Goal: Task Accomplishment & Management: Use online tool/utility

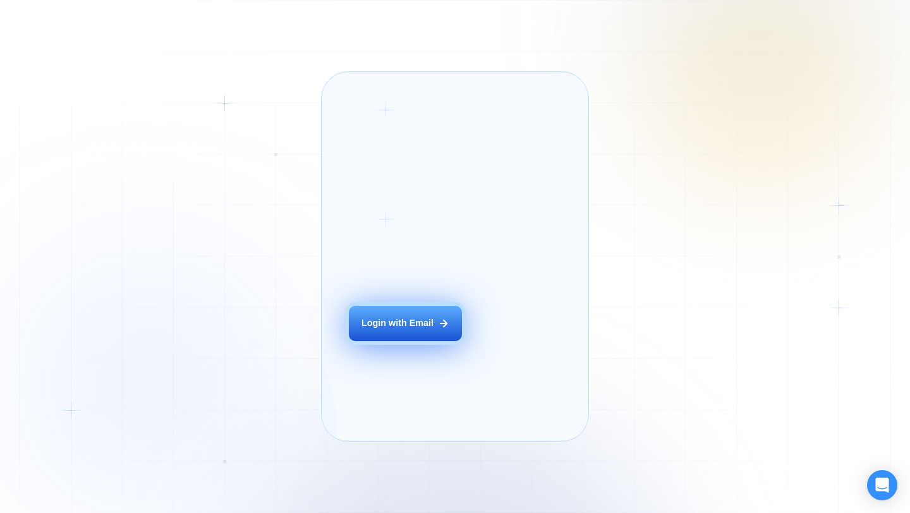
click at [415, 343] on div "Login ‍ Welcome to GigRadar. AI Business Manager for Agencies Login with Email" at bounding box center [420, 256] width 169 height 341
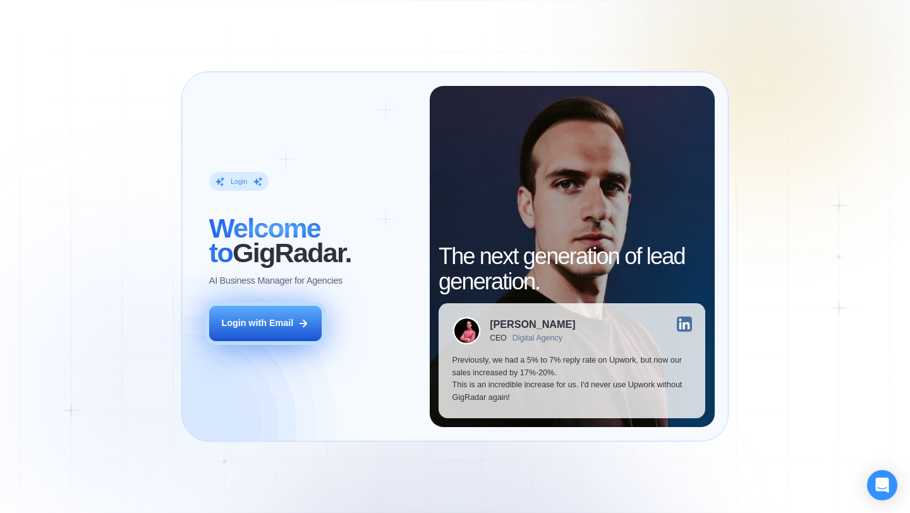
click at [267, 331] on button "Login with Email" at bounding box center [265, 323] width 113 height 35
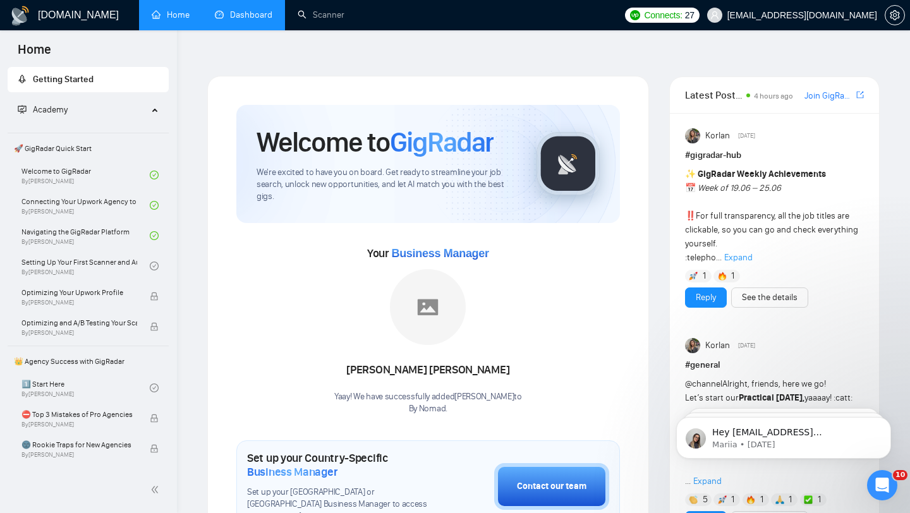
click at [231, 20] on link "Dashboard" at bounding box center [244, 14] width 58 height 11
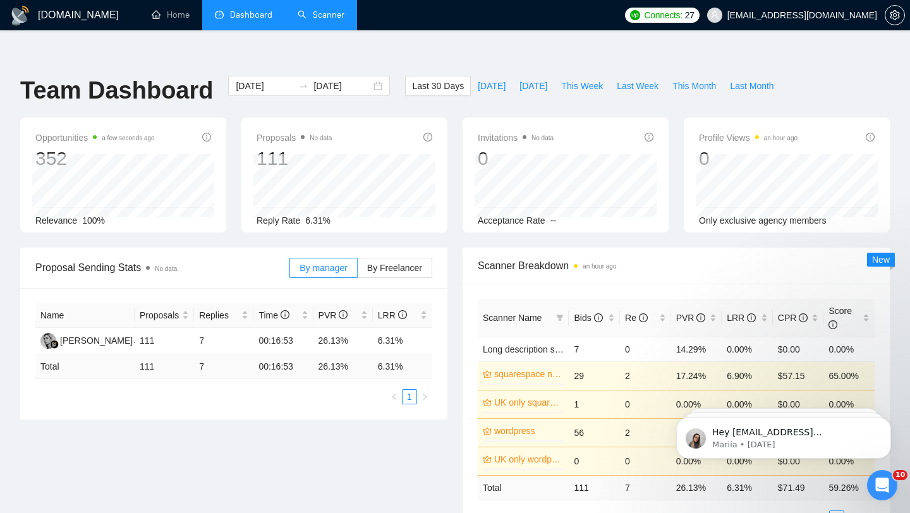
click at [326, 20] on link "Scanner" at bounding box center [321, 14] width 47 height 11
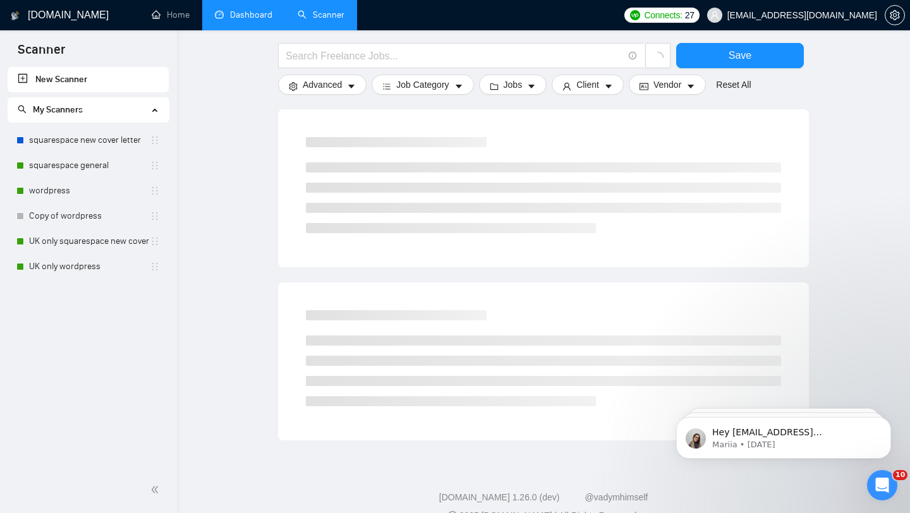
scroll to position [669, 0]
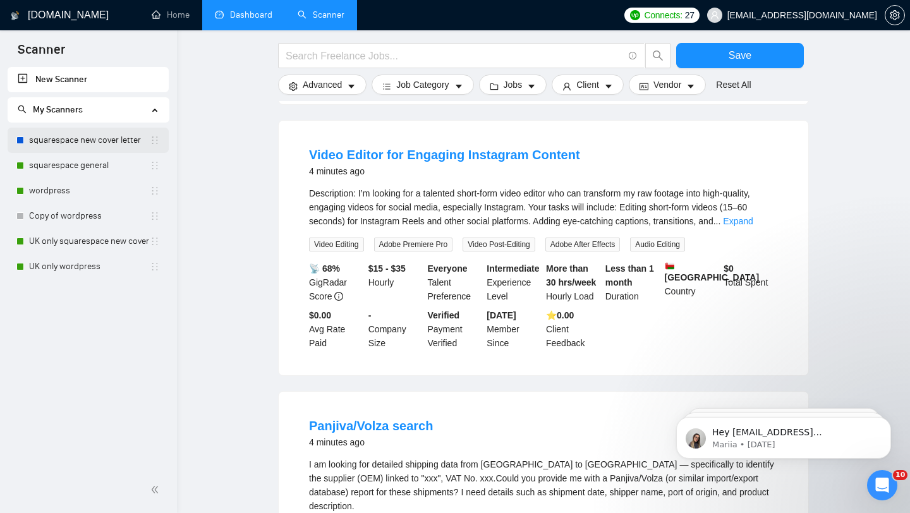
click at [116, 137] on link "squarespace new cover letter" at bounding box center [89, 140] width 121 height 25
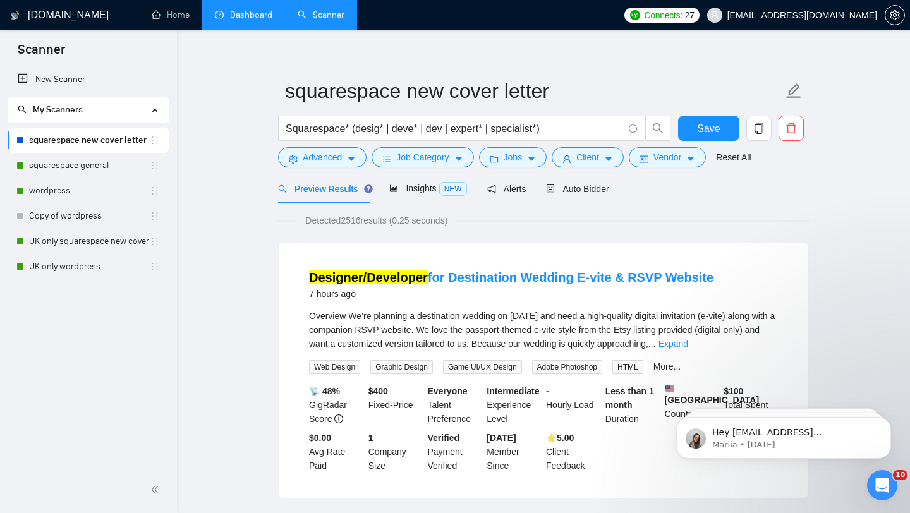
scroll to position [47, 0]
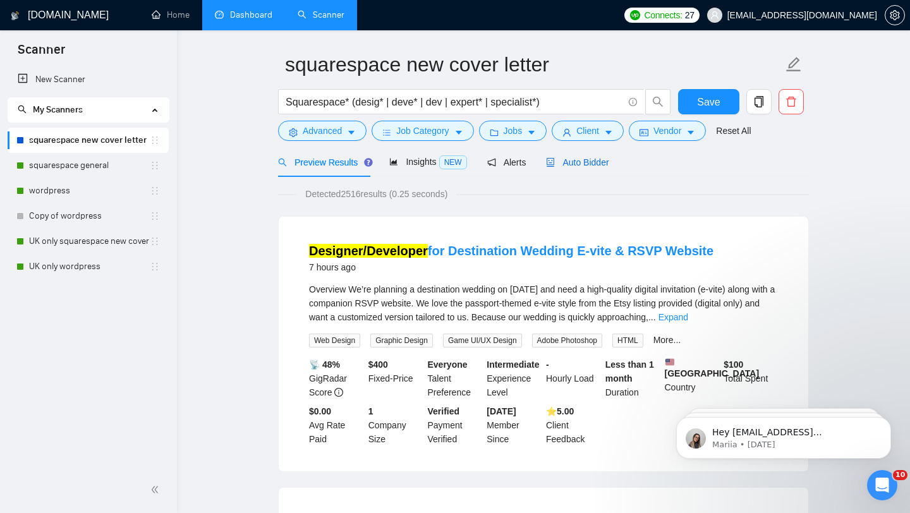
click at [590, 157] on span "Auto Bidder" at bounding box center [577, 162] width 63 height 10
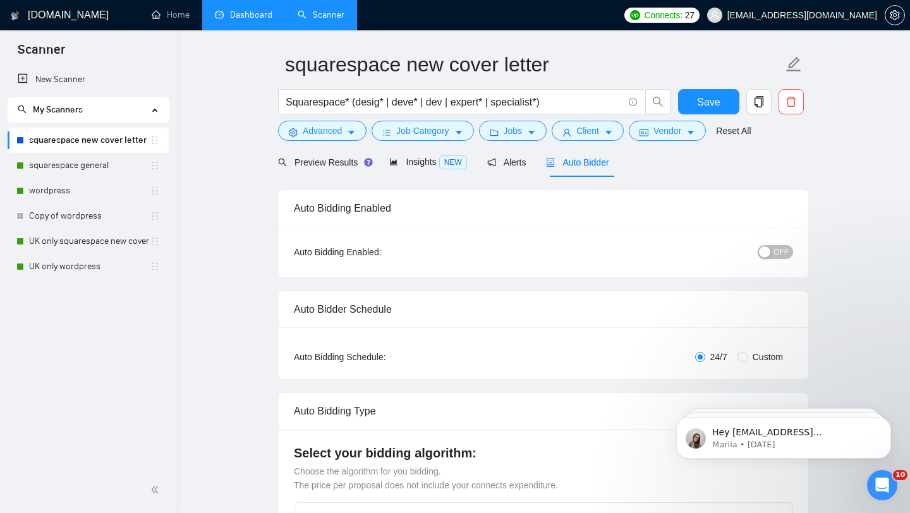
checkbox input "true"
click at [101, 169] on link "squarespace general" at bounding box center [89, 165] width 121 height 25
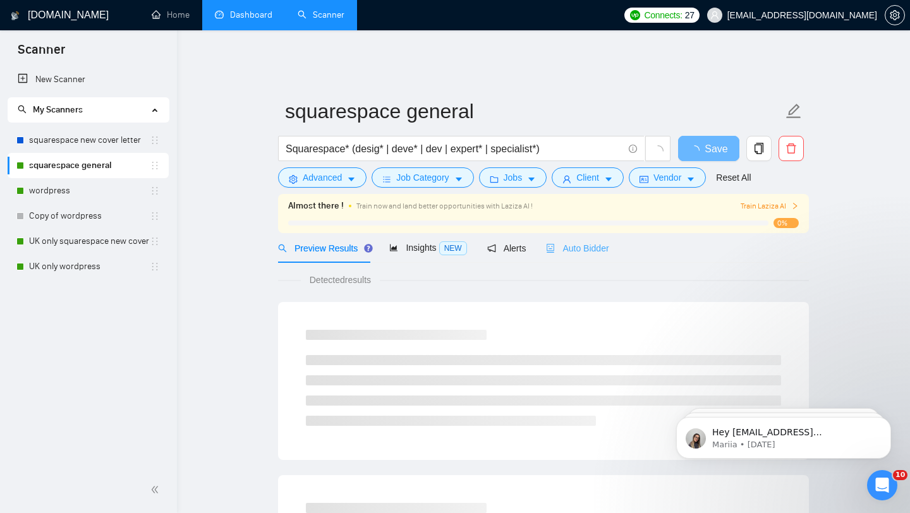
click at [589, 253] on div "Auto Bidder" at bounding box center [577, 248] width 63 height 30
click at [589, 251] on div "Auto Bidder" at bounding box center [577, 248] width 63 height 30
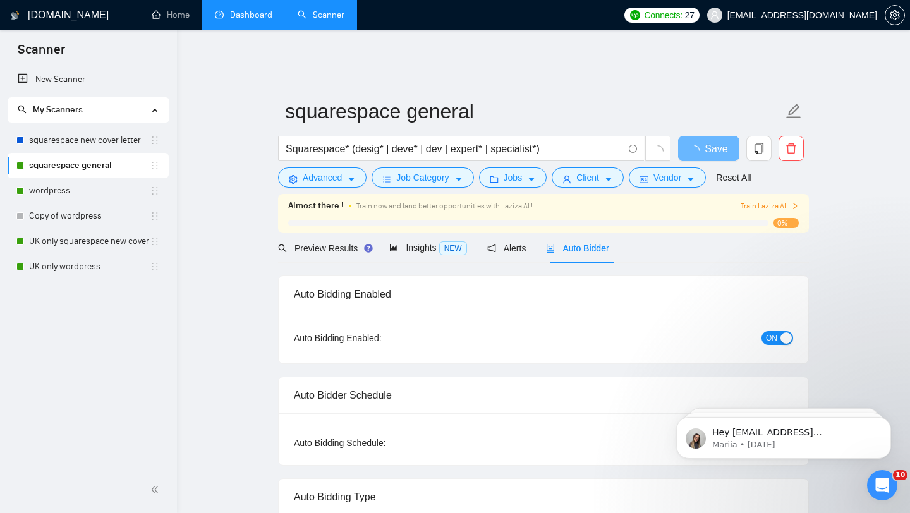
checkbox input "true"
drag, startPoint x: 91, startPoint y: 196, endPoint x: 110, endPoint y: 196, distance: 19.0
click at [91, 196] on link "wordpress" at bounding box center [89, 190] width 121 height 25
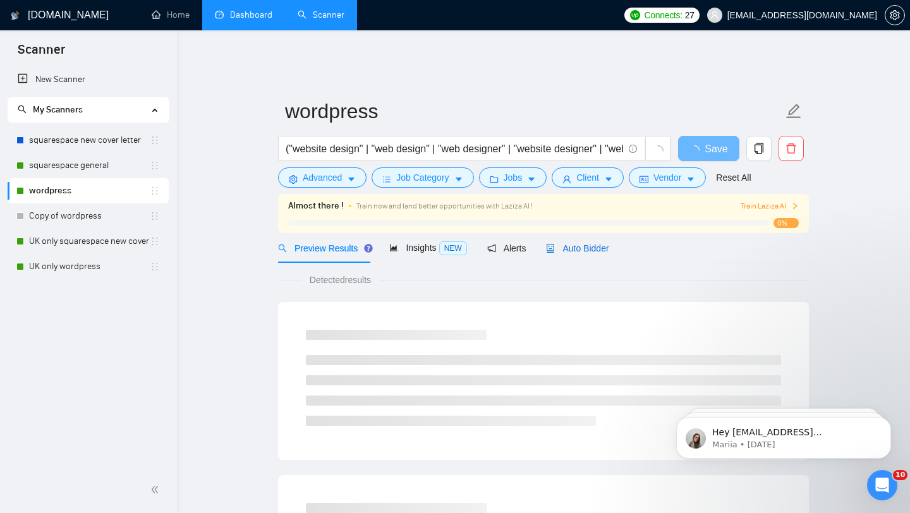
click at [592, 243] on span "Auto Bidder" at bounding box center [577, 248] width 63 height 10
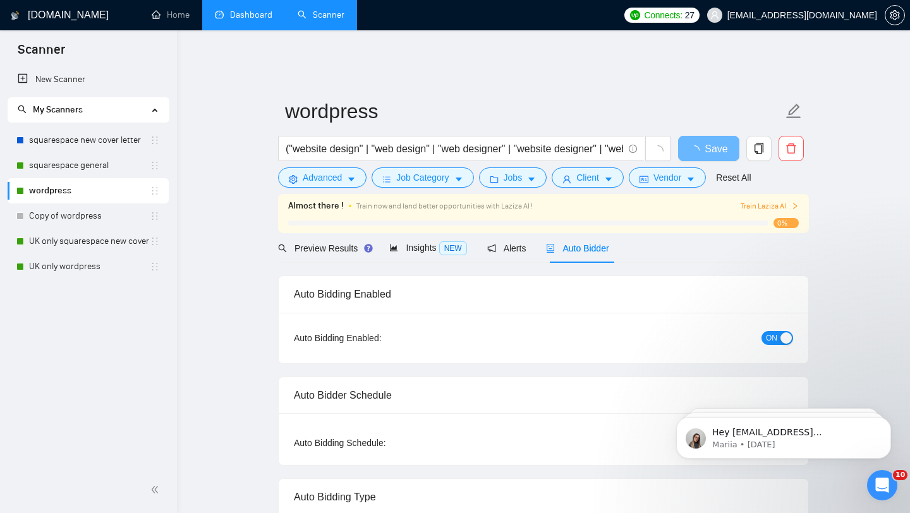
checkbox input "true"
click at [65, 248] on link "UK only squarespace new cover letter" at bounding box center [89, 241] width 121 height 25
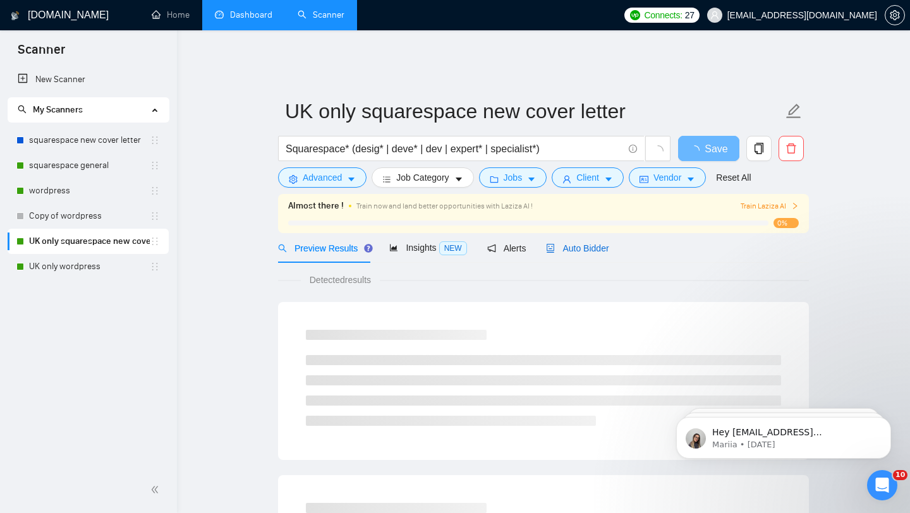
click at [568, 243] on span "Auto Bidder" at bounding box center [577, 248] width 63 height 10
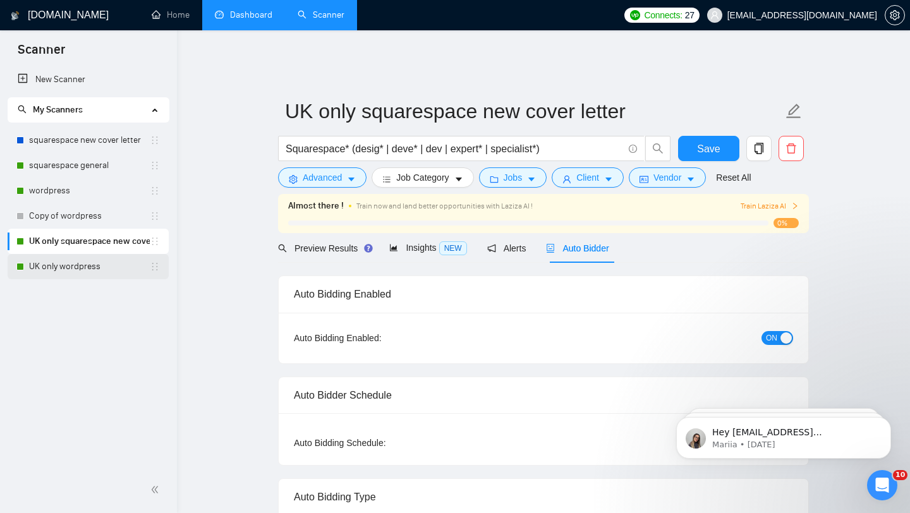
click at [90, 268] on link "UK only wordpress" at bounding box center [89, 266] width 121 height 25
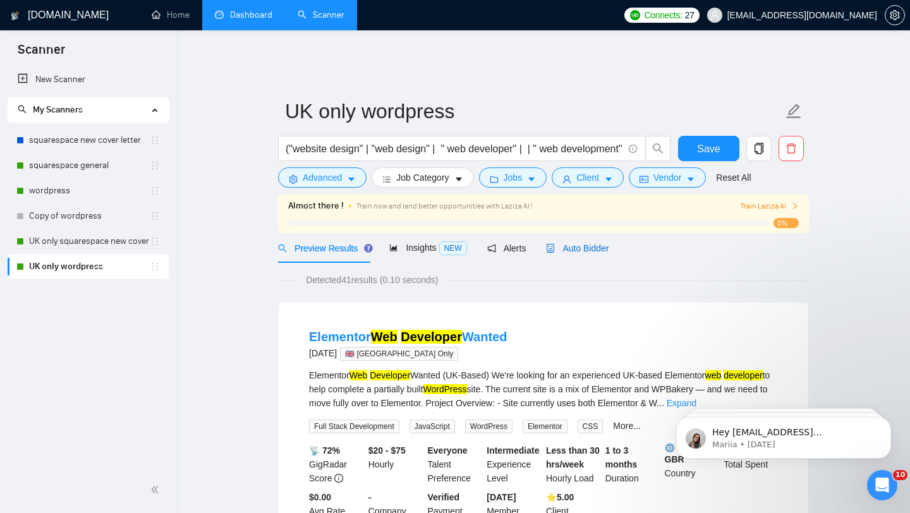
click at [574, 245] on div "Auto Bidder" at bounding box center [577, 248] width 63 height 14
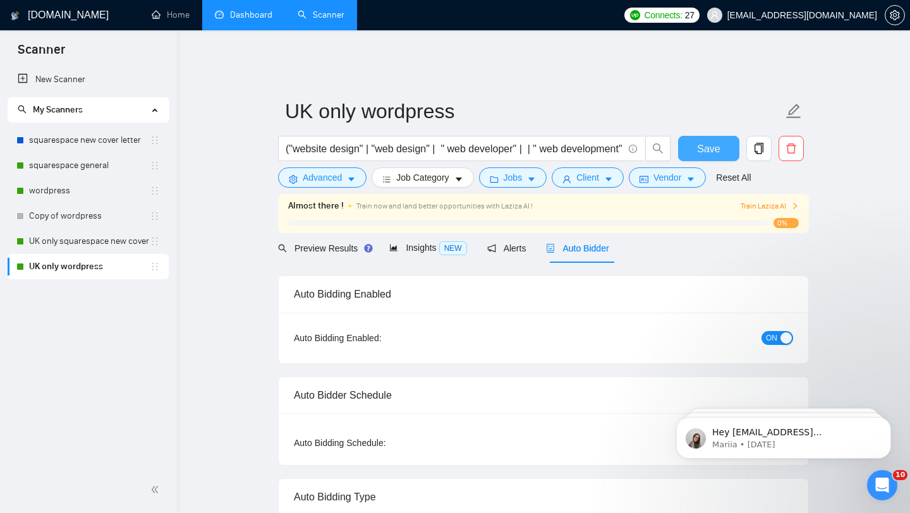
click at [702, 141] on span "Save" at bounding box center [708, 149] width 23 height 16
